Goal: Transaction & Acquisition: Obtain resource

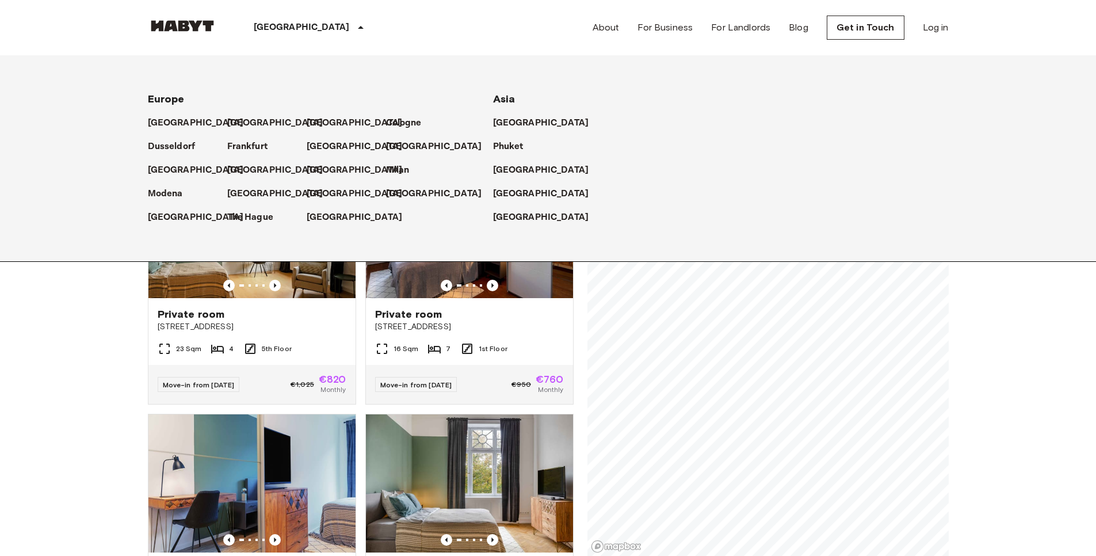
click at [292, 26] on p "[GEOGRAPHIC_DATA]" at bounding box center [302, 28] width 96 height 14
click at [324, 189] on p "[GEOGRAPHIC_DATA]" at bounding box center [357, 194] width 96 height 14
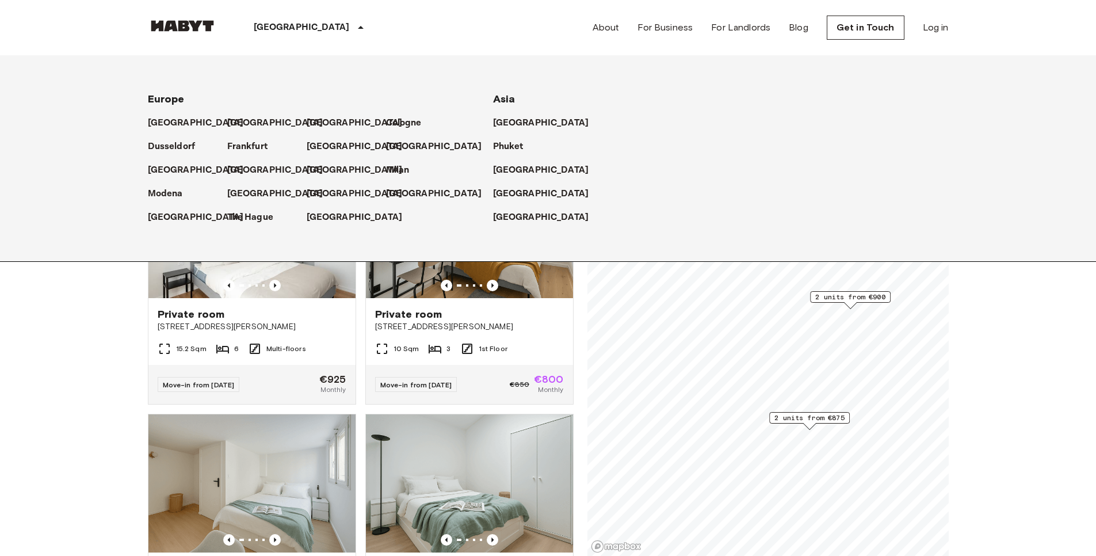
click at [354, 33] on icon at bounding box center [361, 28] width 14 height 14
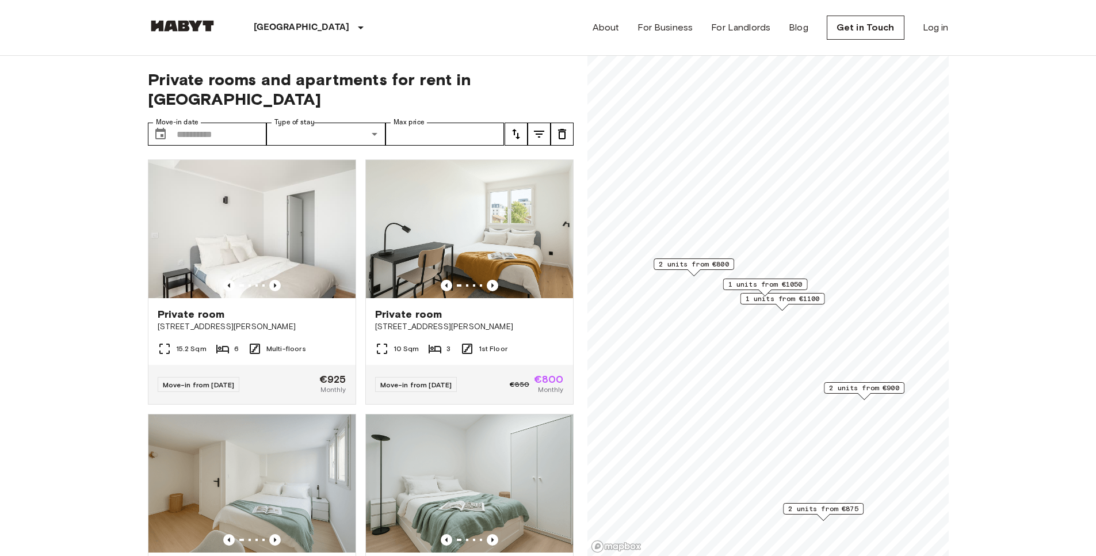
click at [691, 264] on span "2 units from €800" at bounding box center [693, 264] width 70 height 10
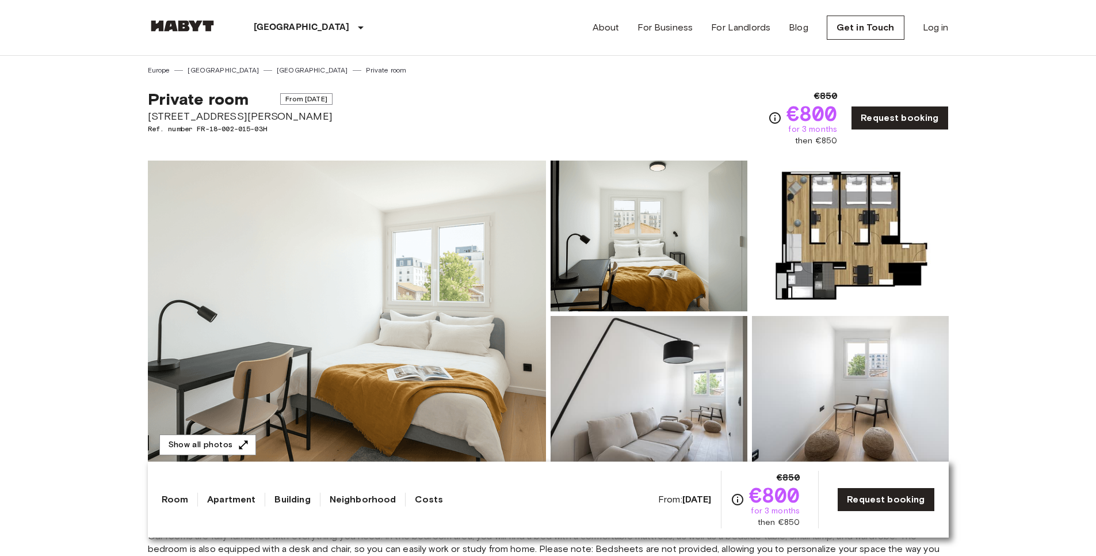
drag, startPoint x: 139, startPoint y: 114, endPoint x: 330, endPoint y: 116, distance: 191.5
copy span "[STREET_ADDRESS][PERSON_NAME]"
click at [410, 397] on img at bounding box center [347, 313] width 398 height 306
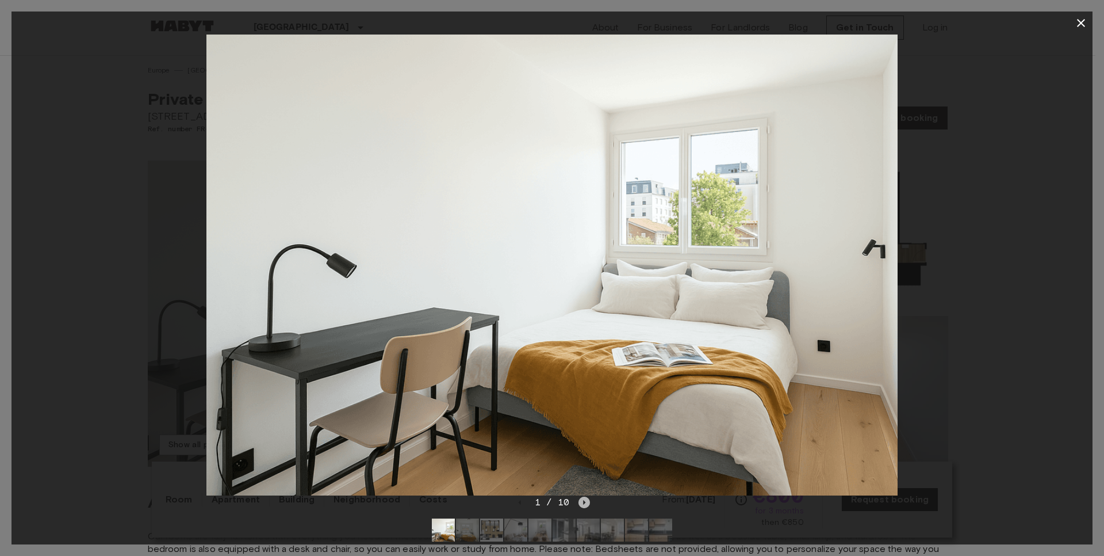
click at [584, 506] on icon "Next image" at bounding box center [585, 502] width 12 height 12
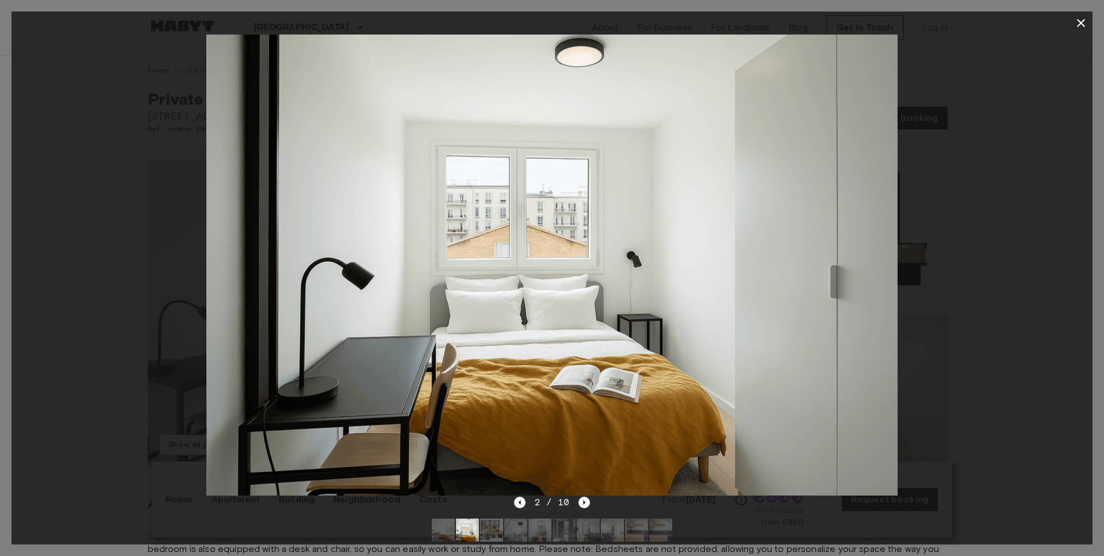
click at [586, 512] on div at bounding box center [552, 529] width 259 height 41
click at [584, 503] on icon "Next image" at bounding box center [585, 502] width 2 height 5
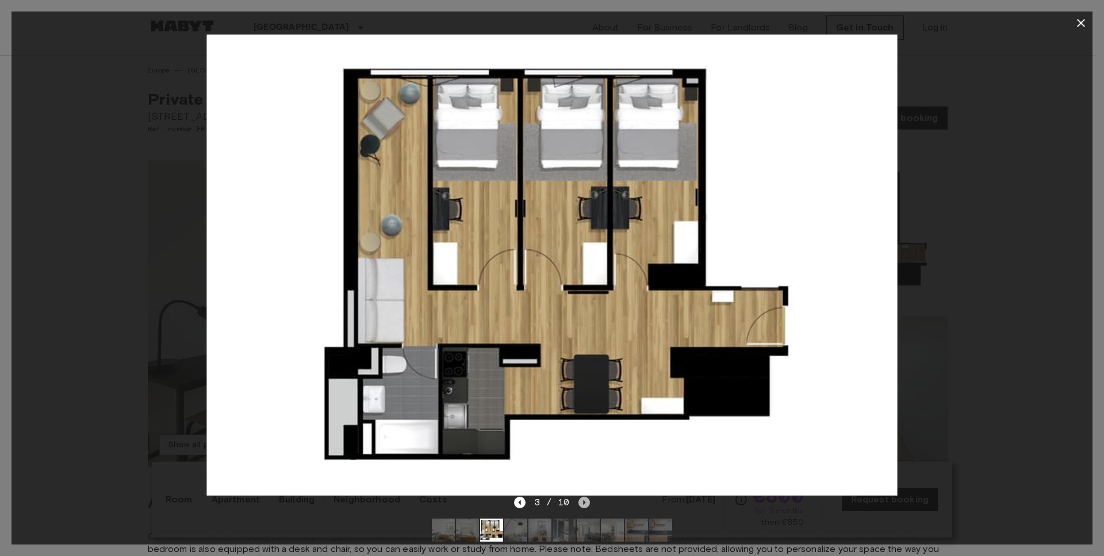
click at [580, 498] on icon "Next image" at bounding box center [585, 502] width 12 height 12
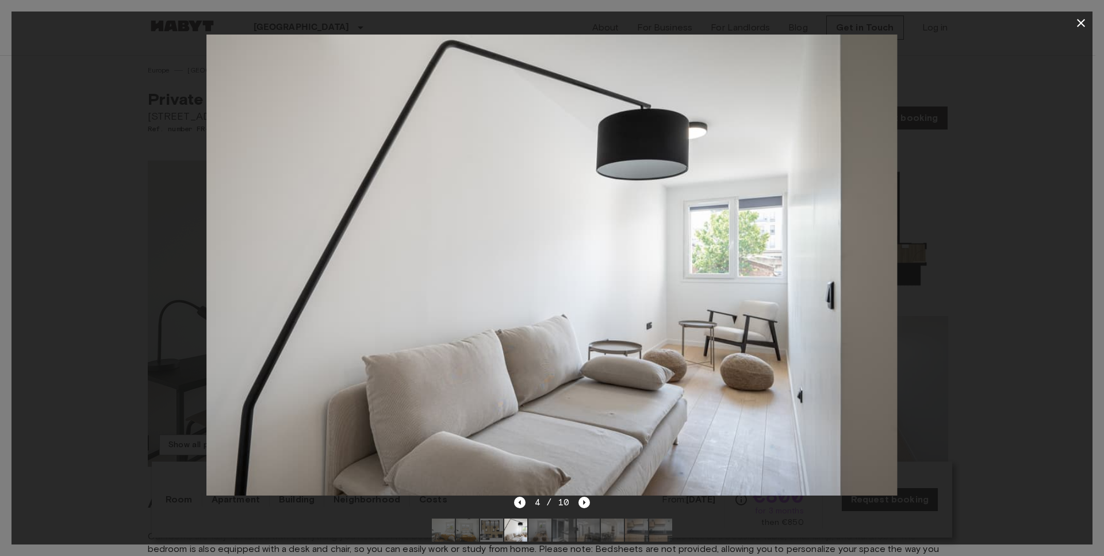
click at [584, 510] on div at bounding box center [552, 529] width 259 height 41
click at [584, 501] on icon "Next image" at bounding box center [585, 502] width 2 height 5
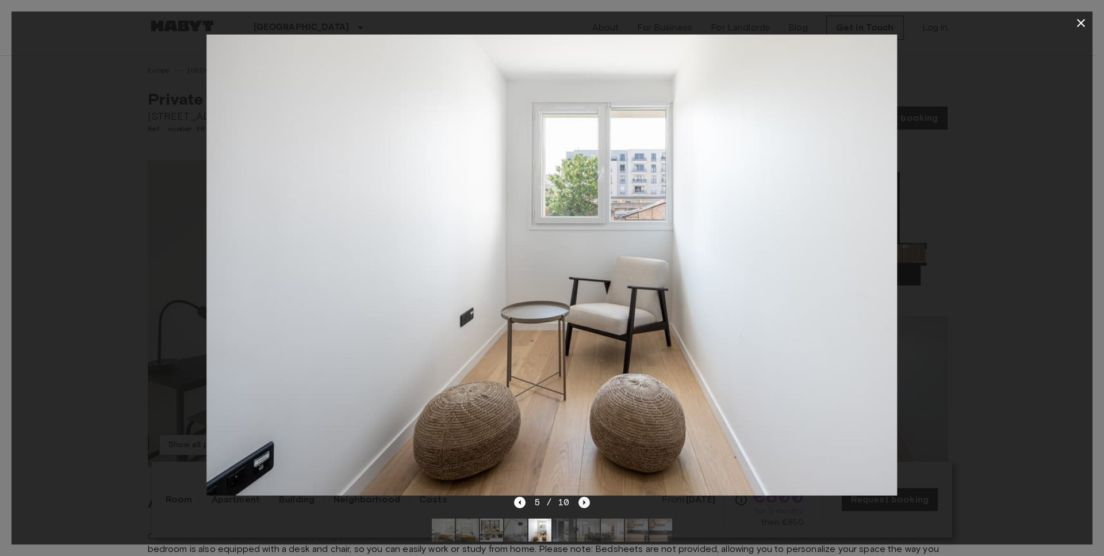
click at [579, 497] on icon "Next image" at bounding box center [585, 502] width 12 height 12
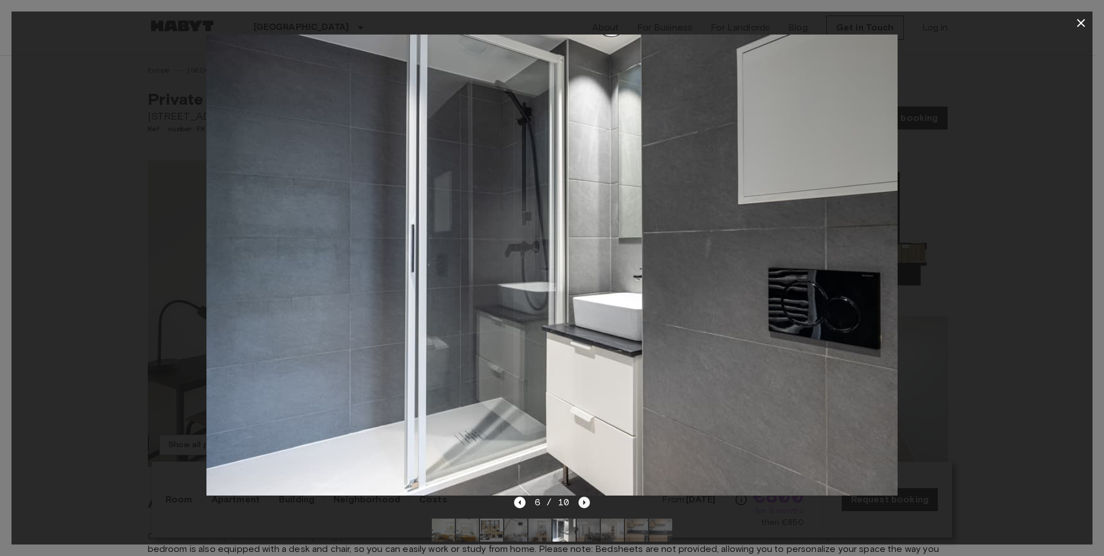
click at [581, 506] on icon "Next image" at bounding box center [585, 502] width 12 height 12
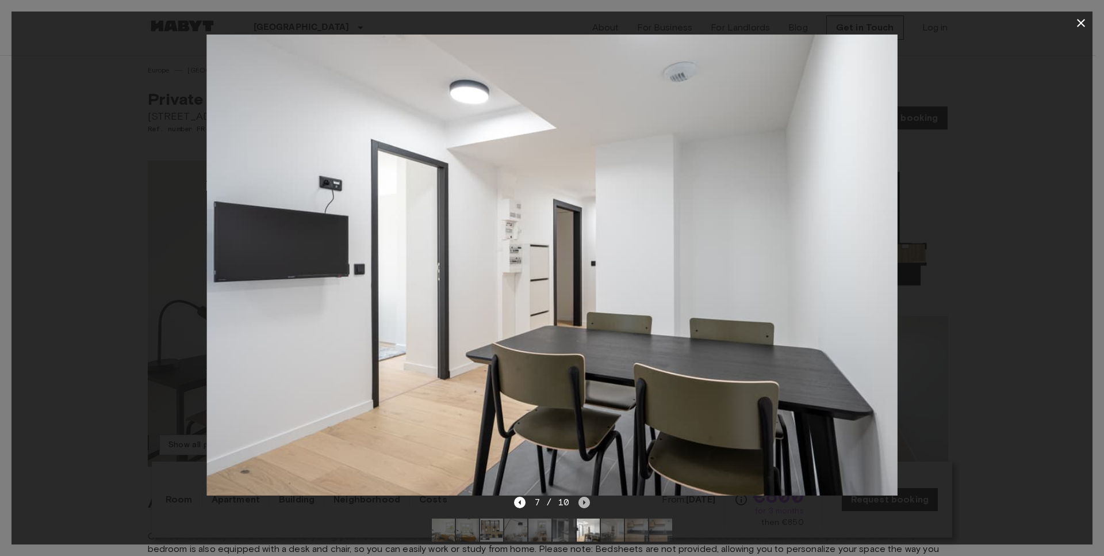
click at [585, 506] on icon "Next image" at bounding box center [585, 502] width 12 height 12
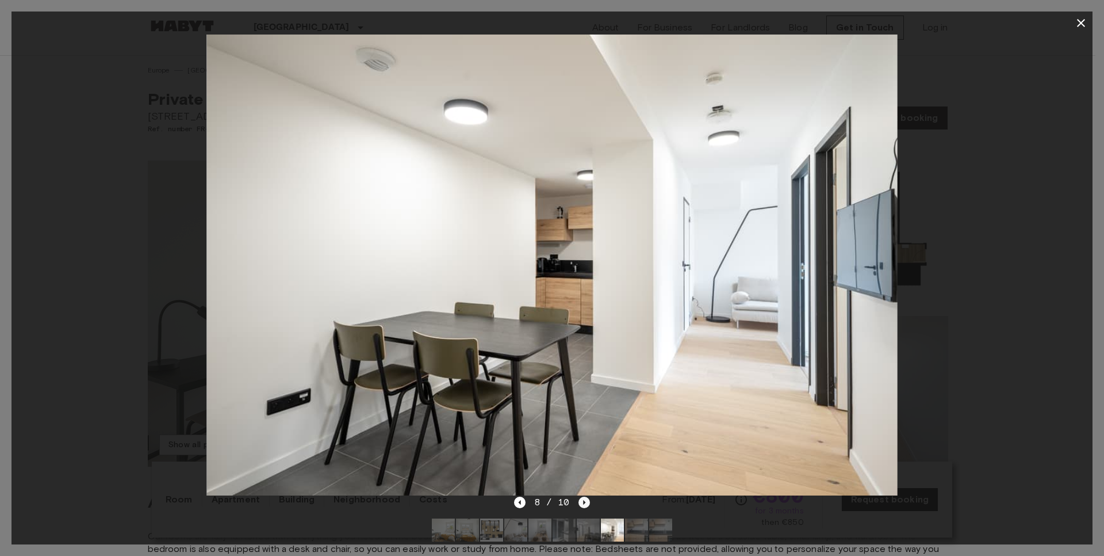
click at [586, 497] on icon "Next image" at bounding box center [585, 502] width 12 height 12
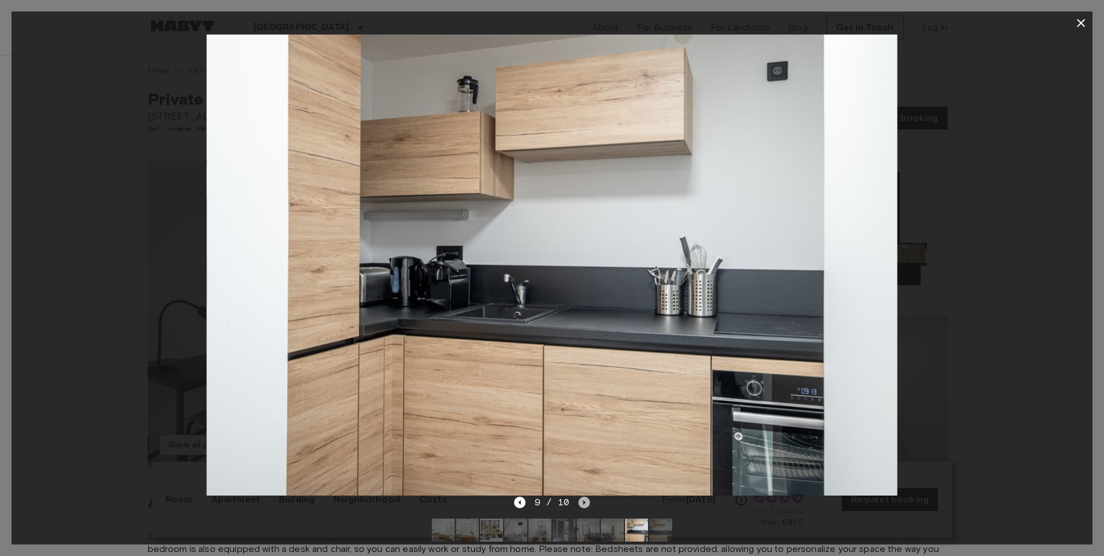
click at [583, 498] on icon "Next image" at bounding box center [585, 502] width 12 height 12
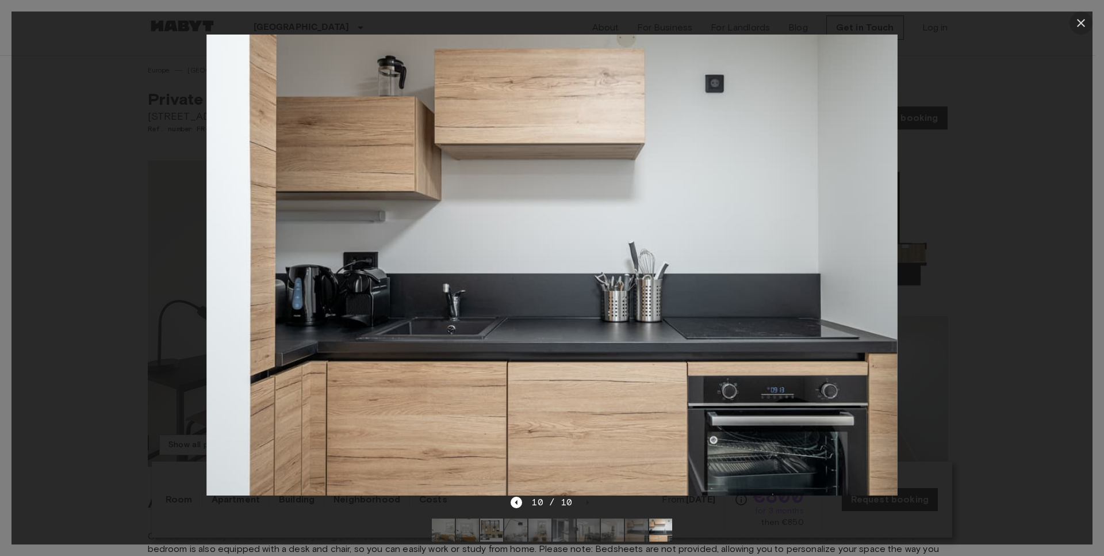
click at [1088, 22] on button "button" at bounding box center [1081, 23] width 23 height 23
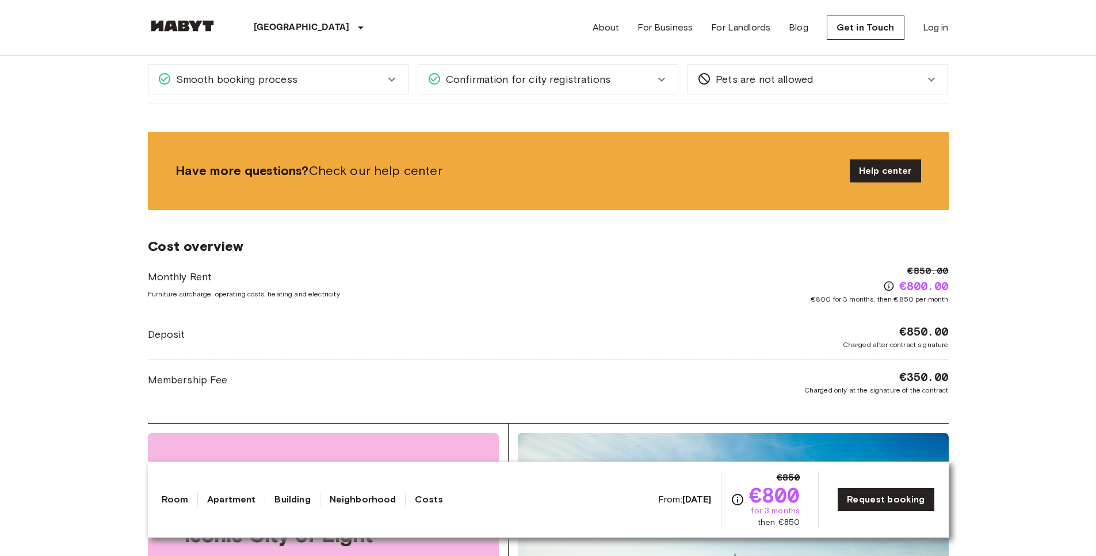
scroll to position [1247, 0]
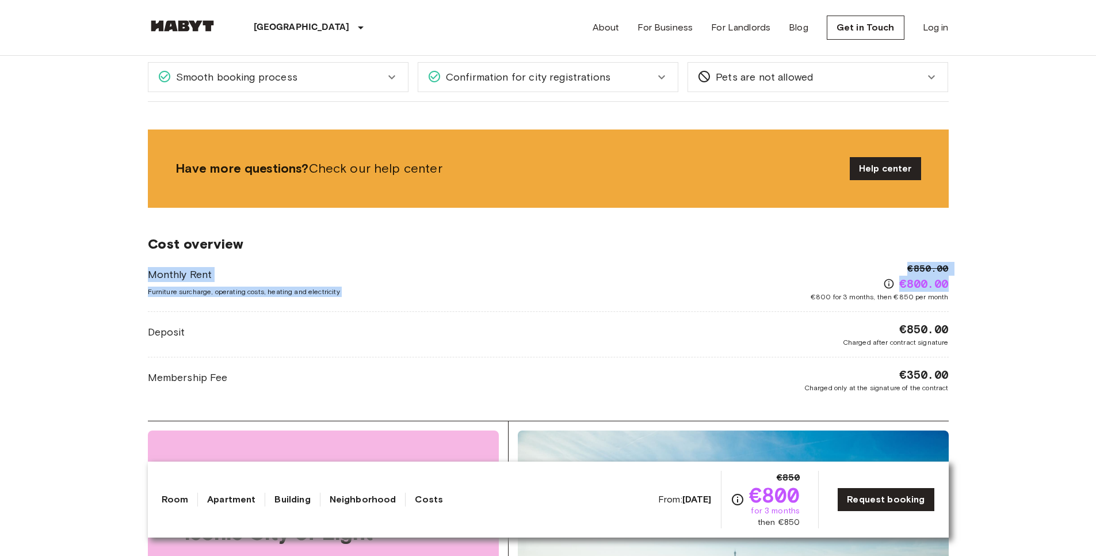
drag, startPoint x: 143, startPoint y: 281, endPoint x: 953, endPoint y: 284, distance: 810.3
click at [953, 284] on div "Europe France Paris Private room Private room From Oct 17 2025 Rue Fernand Pell…" at bounding box center [548, 127] width 828 height 2636
copy div "Monthly Rent Furniture surcharge, operating costs, heating and electricity €850…"
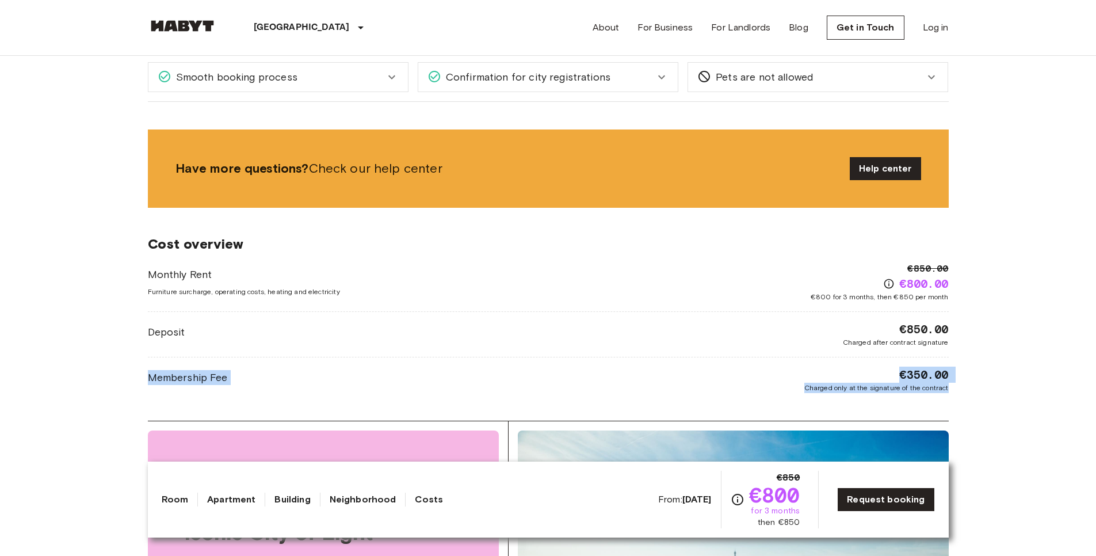
drag, startPoint x: 145, startPoint y: 381, endPoint x: 981, endPoint y: 391, distance: 835.7
click at [981, 391] on body "Paris Europe Amsterdam Berlin Brussels Cologne Dusseldorf Frankfurt Graz Hambur…" at bounding box center [548, 358] width 1096 height 3211
copy div "Membership Fee €350.00 Charged only at the signature of the contract"
drag, startPoint x: 142, startPoint y: 333, endPoint x: 960, endPoint y: 326, distance: 818.4
click at [960, 326] on div "Europe France Paris Private room Private room From Oct 17 2025 Rue Fernand Pell…" at bounding box center [548, 127] width 828 height 2636
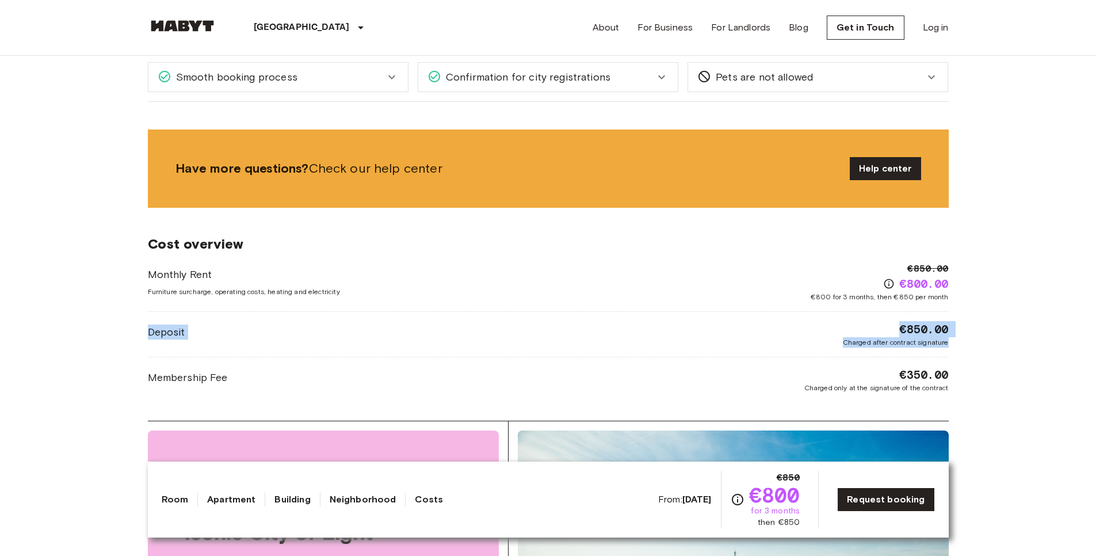
drag, startPoint x: 957, startPoint y: 345, endPoint x: 291, endPoint y: 316, distance: 666.6
click at [291, 316] on div "Europe France Paris Private room Private room From Oct 17 2025 Rue Fernand Pell…" at bounding box center [548, 127] width 828 height 2636
copy div "Deposit €850.00 Charged after contract signature"
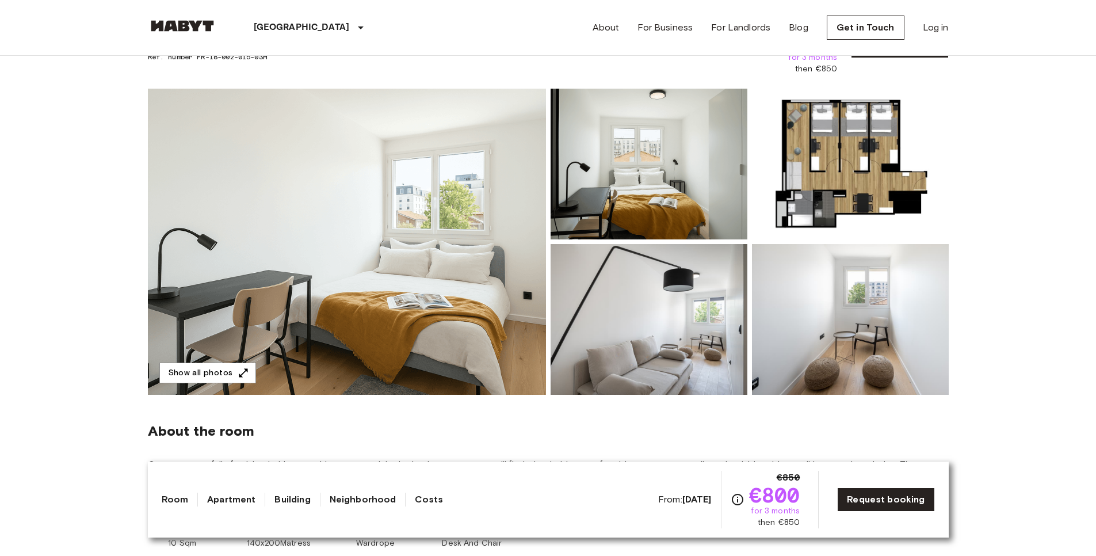
scroll to position [0, 0]
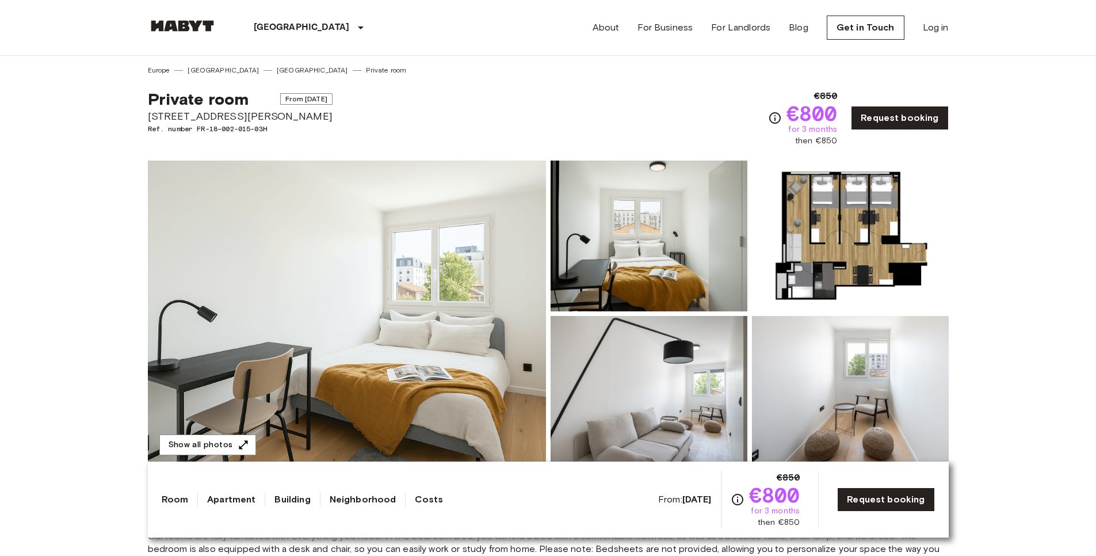
drag, startPoint x: 149, startPoint y: 114, endPoint x: 316, endPoint y: 110, distance: 167.4
click at [316, 110] on span "[STREET_ADDRESS][PERSON_NAME]" at bounding box center [240, 116] width 185 height 15
copy span "[STREET_ADDRESS][PERSON_NAME]"
